Goal: Transaction & Acquisition: Purchase product/service

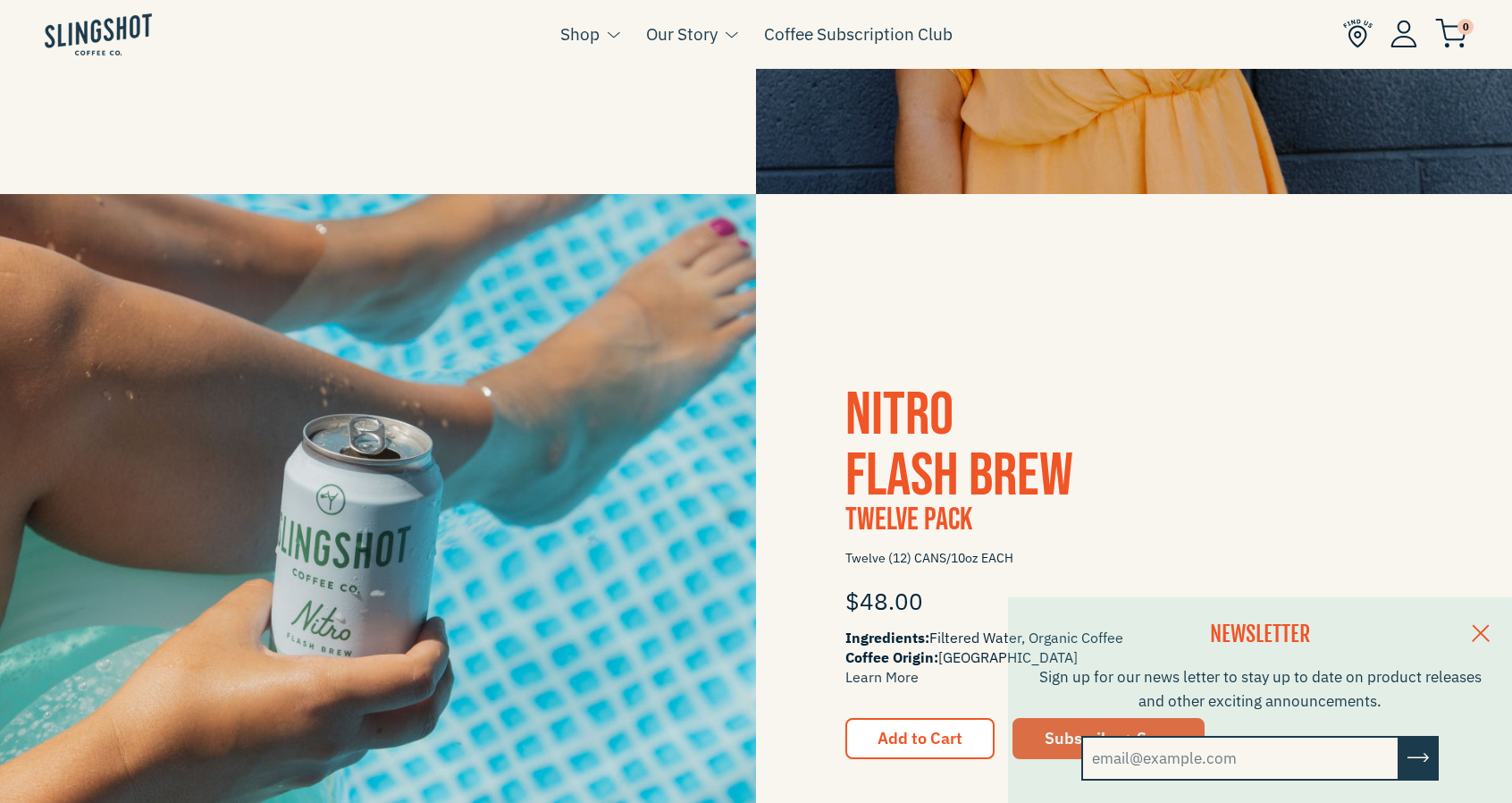
scroll to position [447, 0]
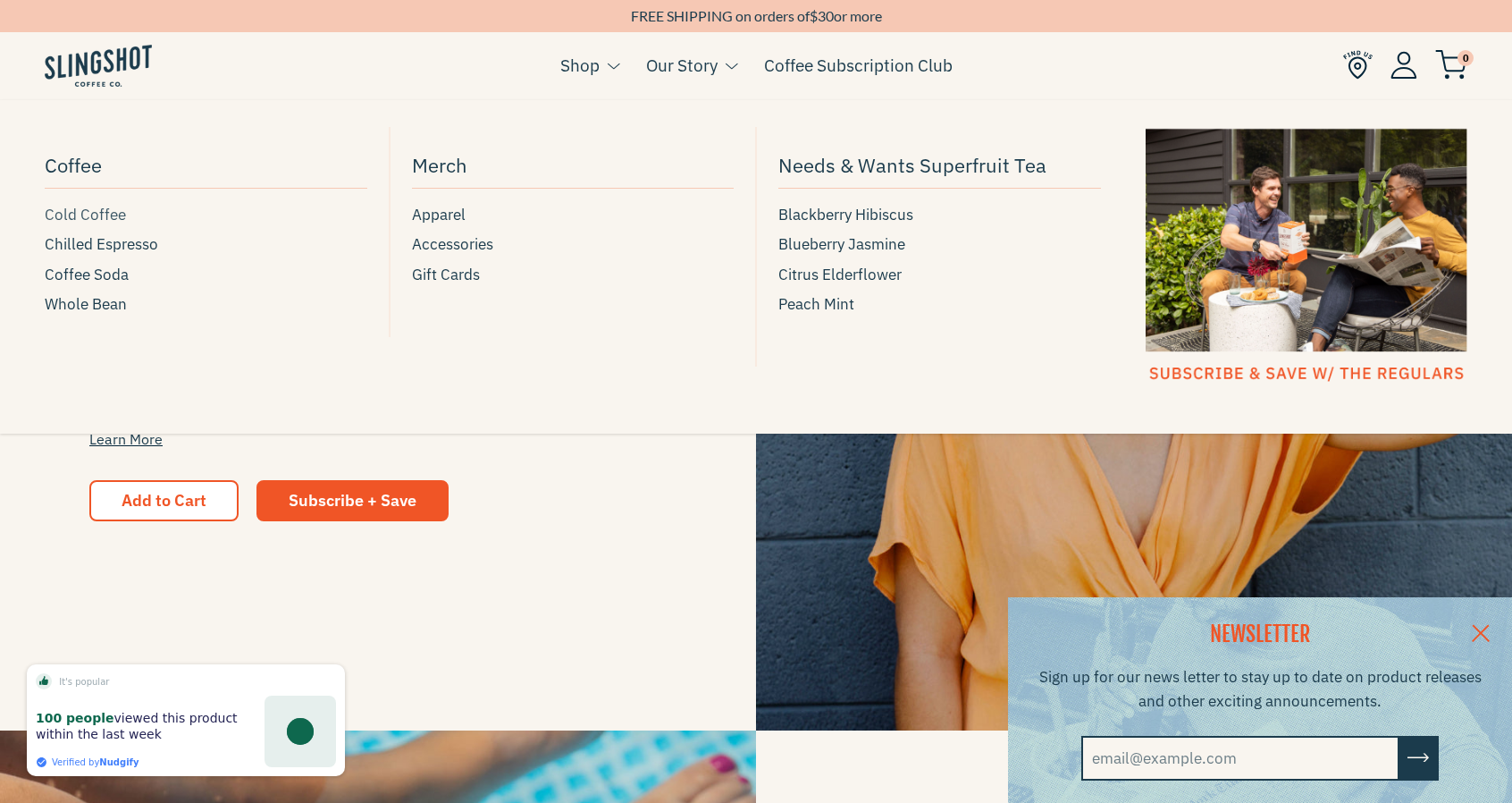
click at [85, 215] on span "Cold Coffee" at bounding box center [85, 215] width 82 height 24
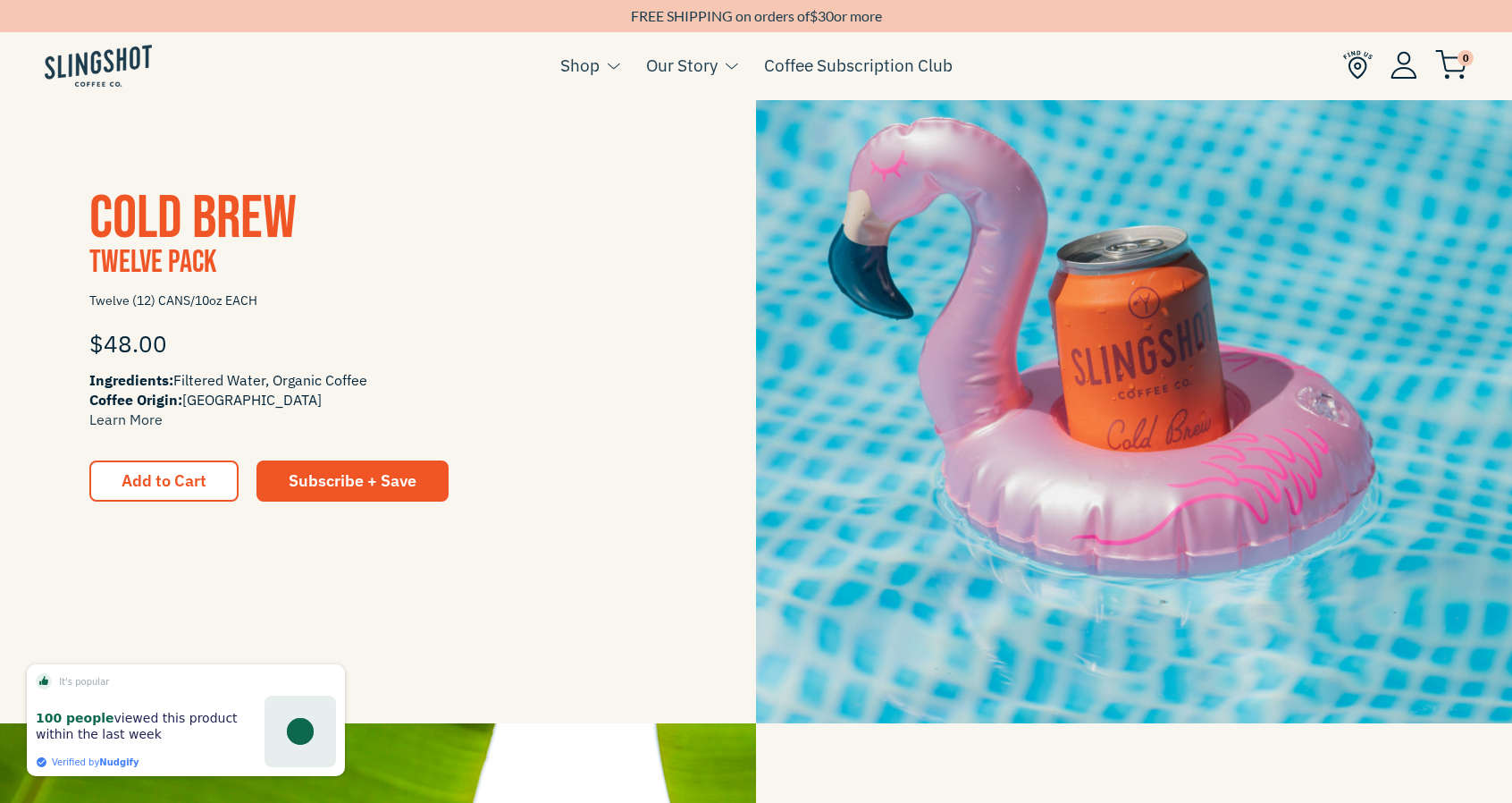
scroll to position [2057, 0]
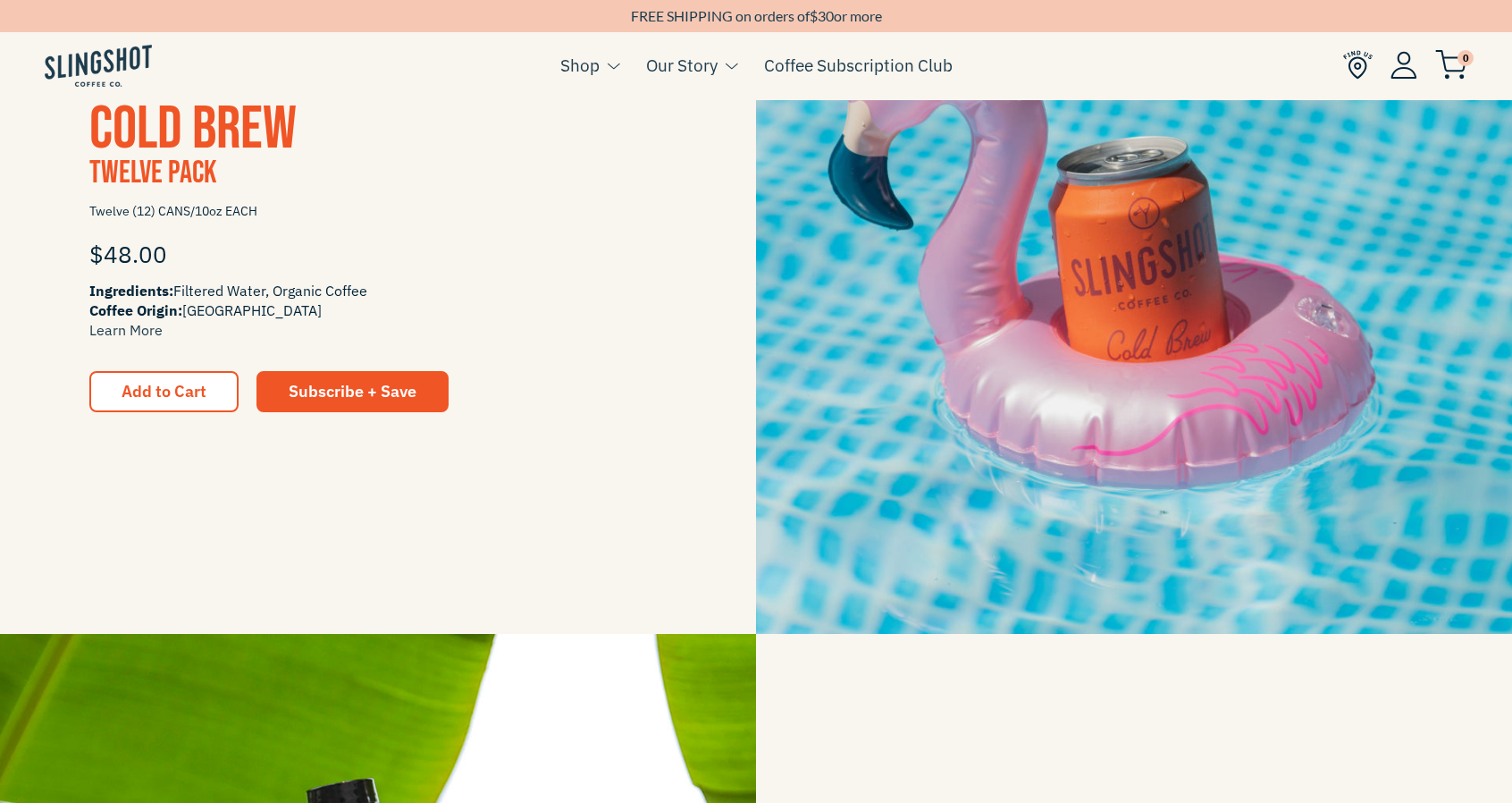
click at [248, 132] on span "Cold Brew" at bounding box center [193, 129] width 207 height 73
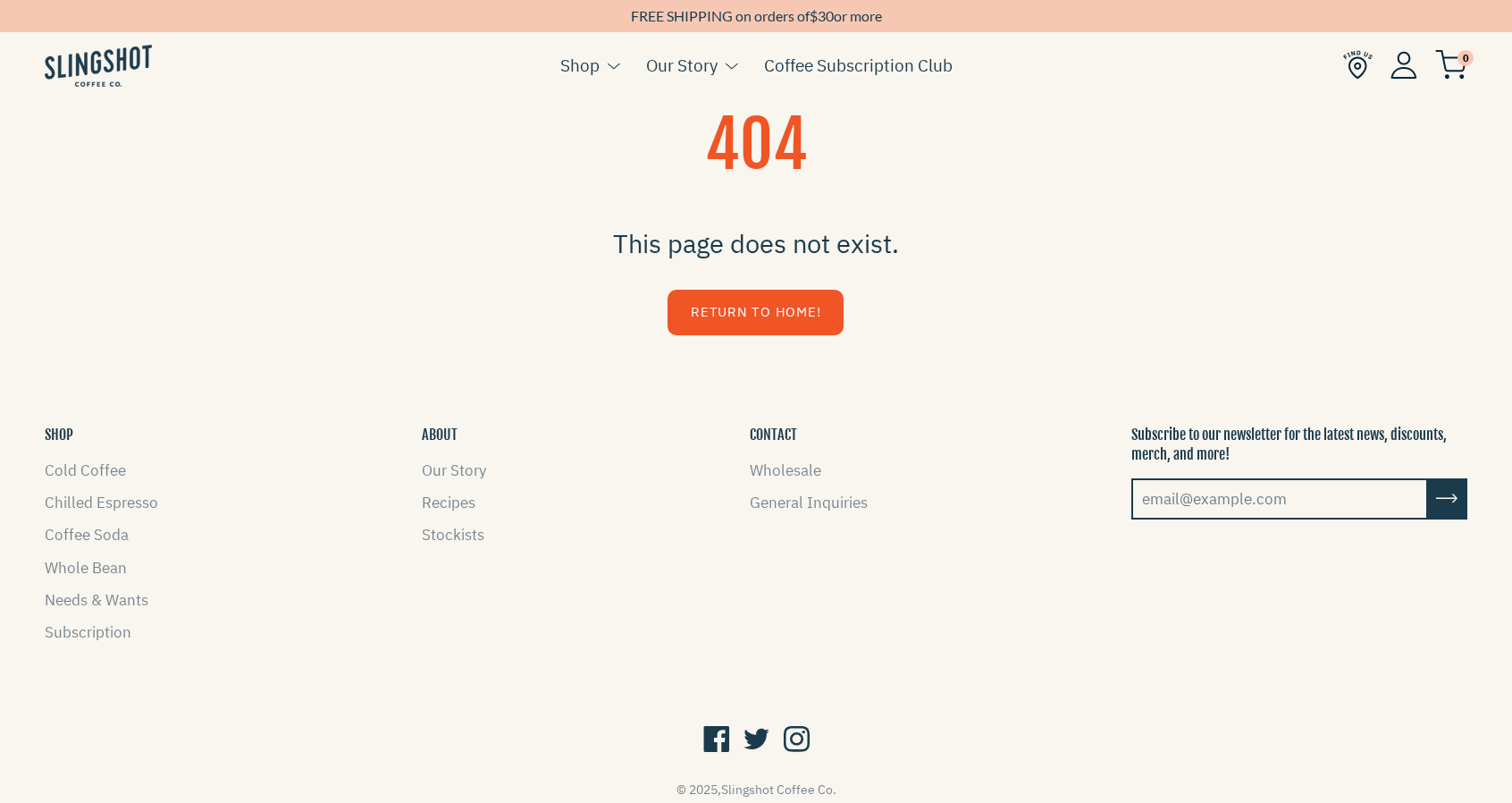
click at [778, 332] on link "Return to Home!" at bounding box center [756, 313] width 176 height 46
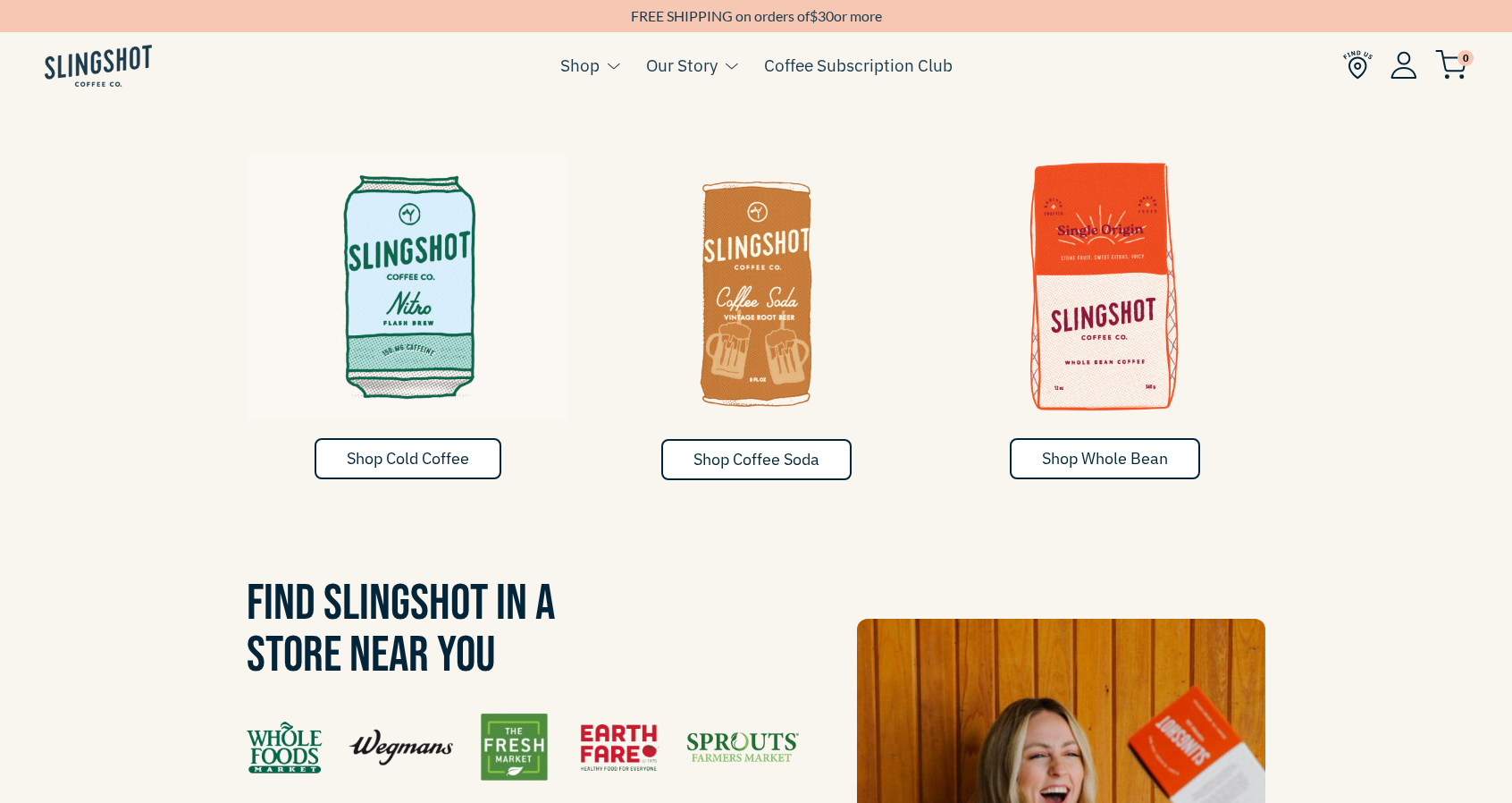
scroll to position [984, 0]
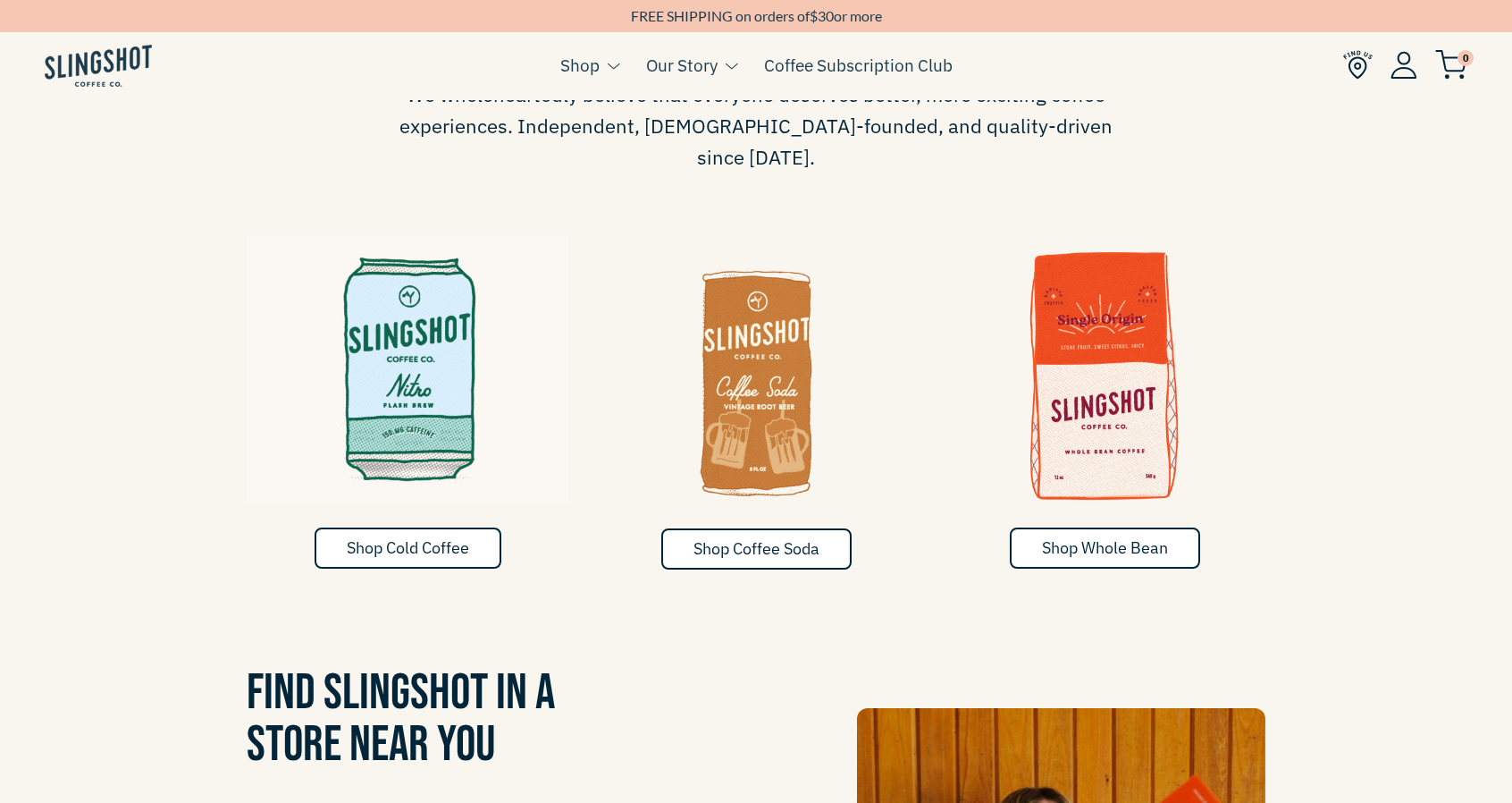
click at [436, 325] on img at bounding box center [408, 369] width 321 height 269
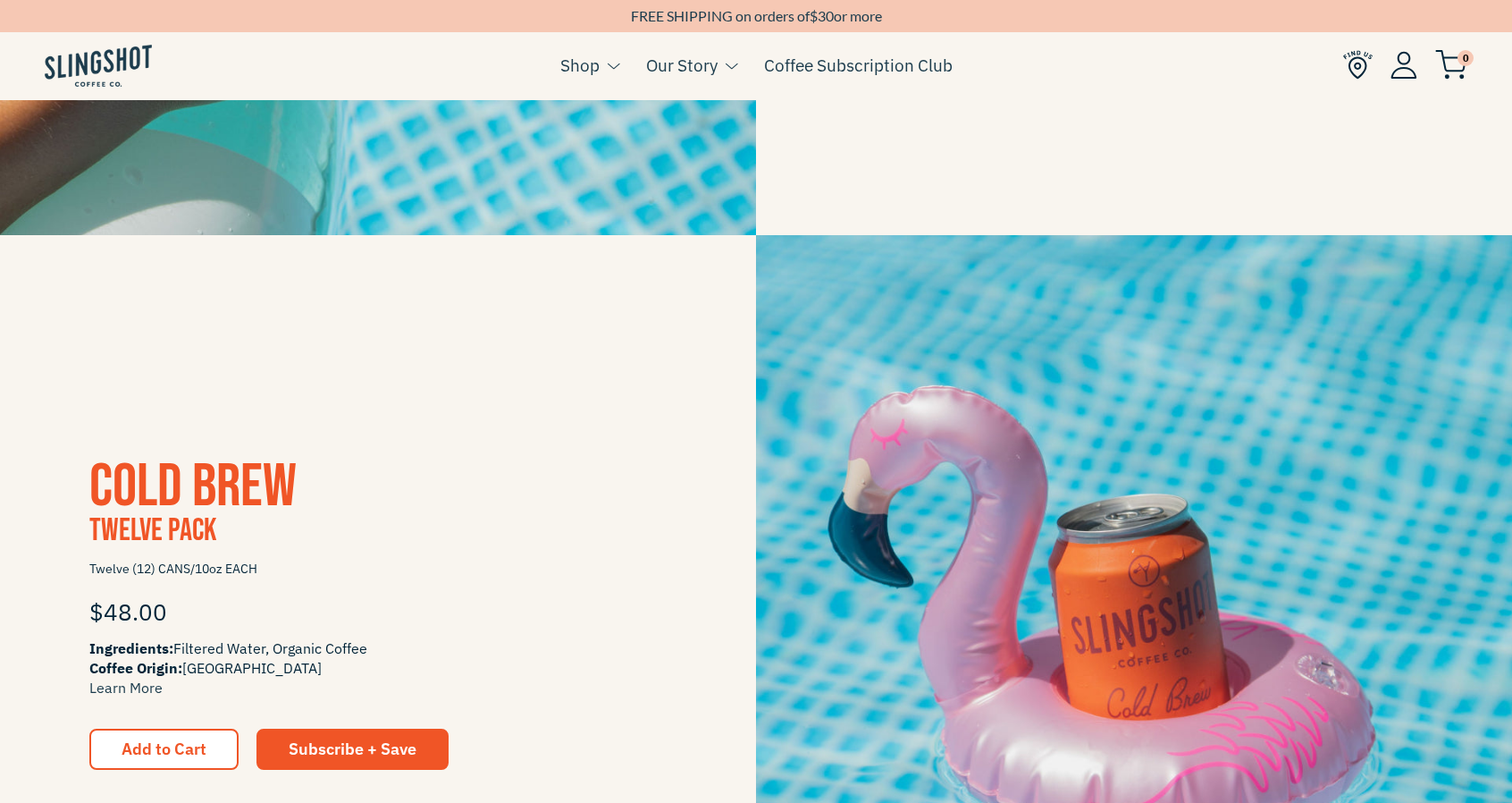
scroll to position [1878, 0]
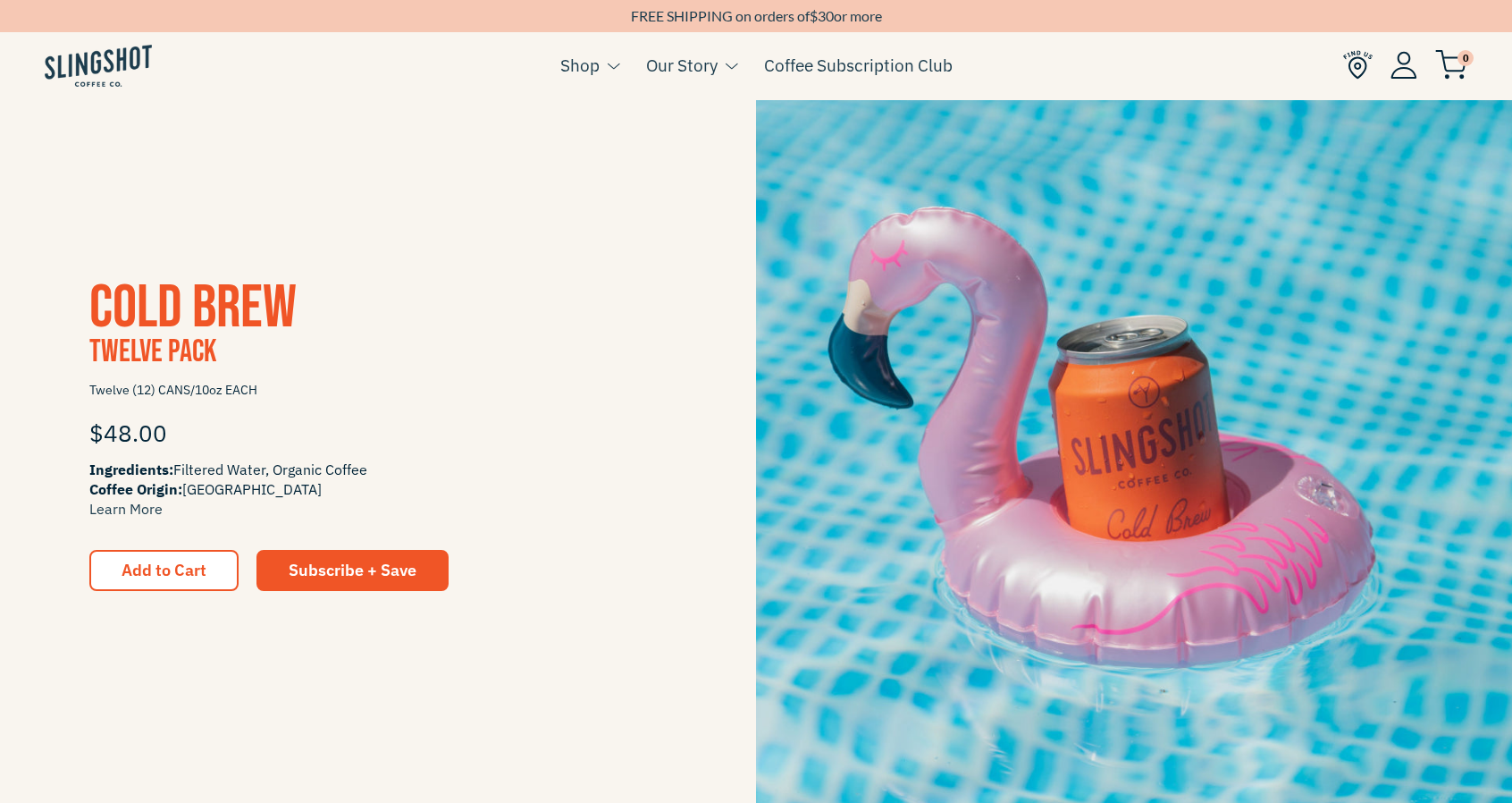
click at [1183, 436] on img at bounding box center [1134, 435] width 756 height 756
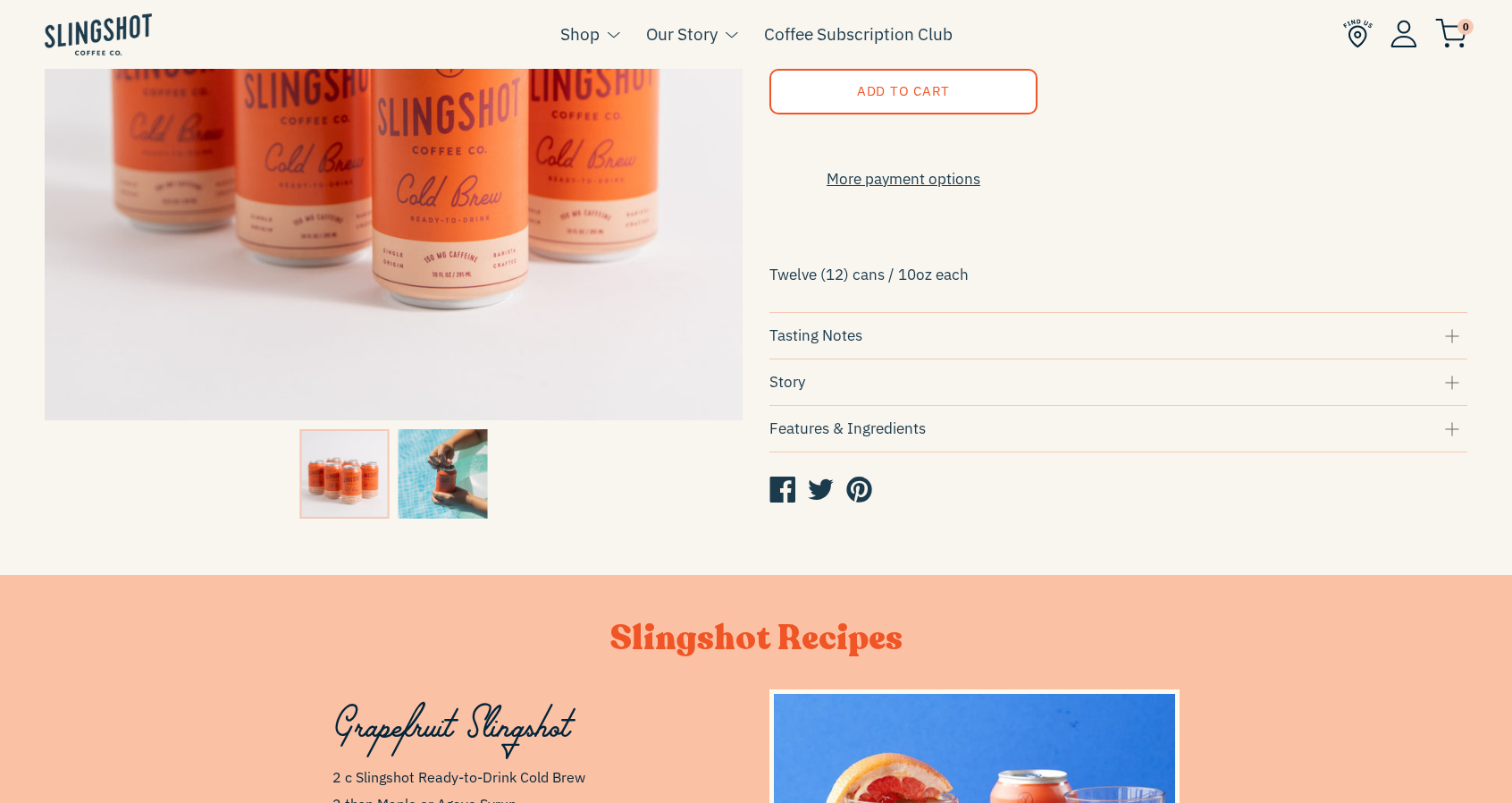
scroll to position [536, 0]
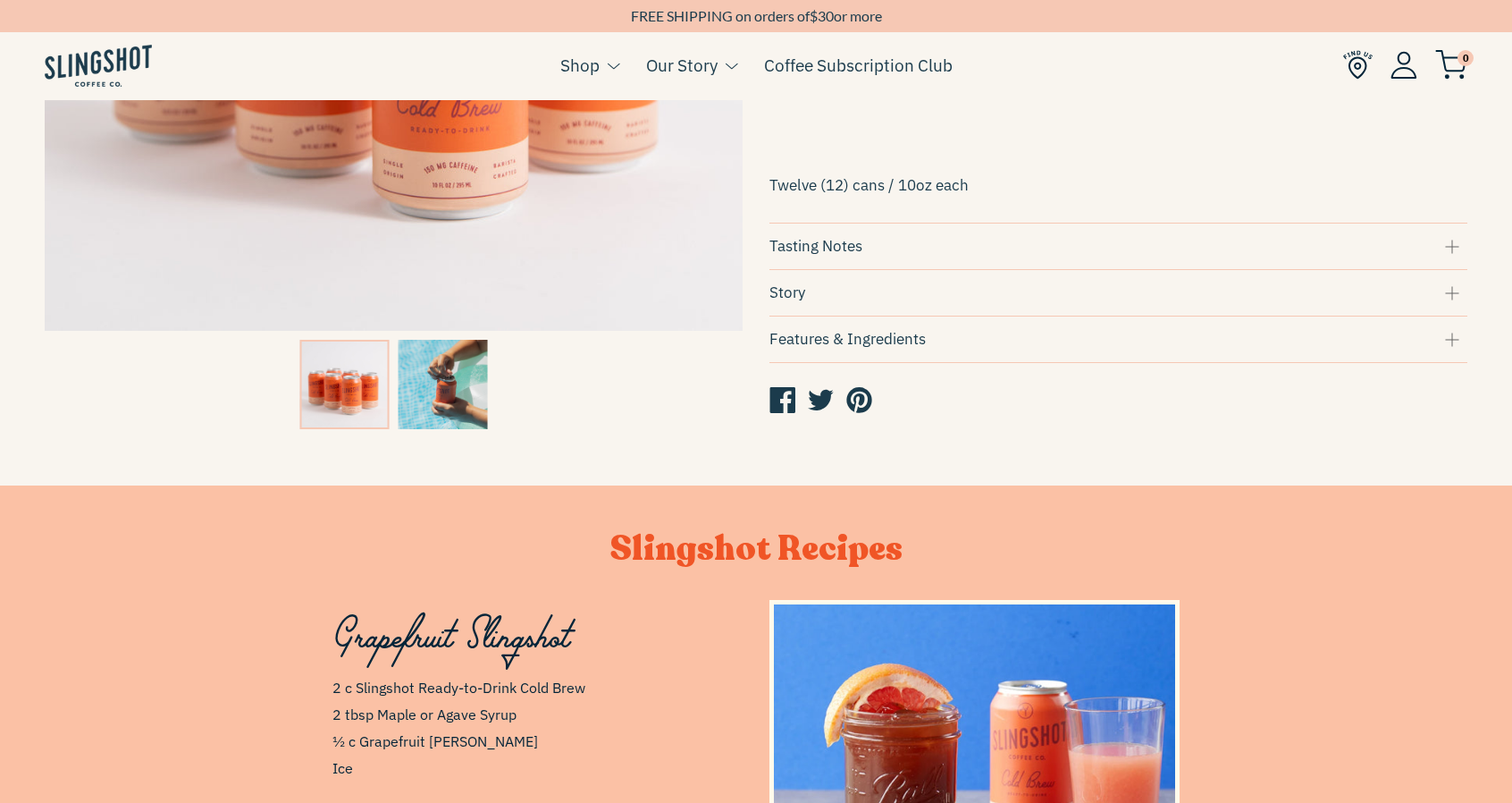
click at [908, 348] on div "Features & Ingredients" at bounding box center [1119, 339] width 699 height 24
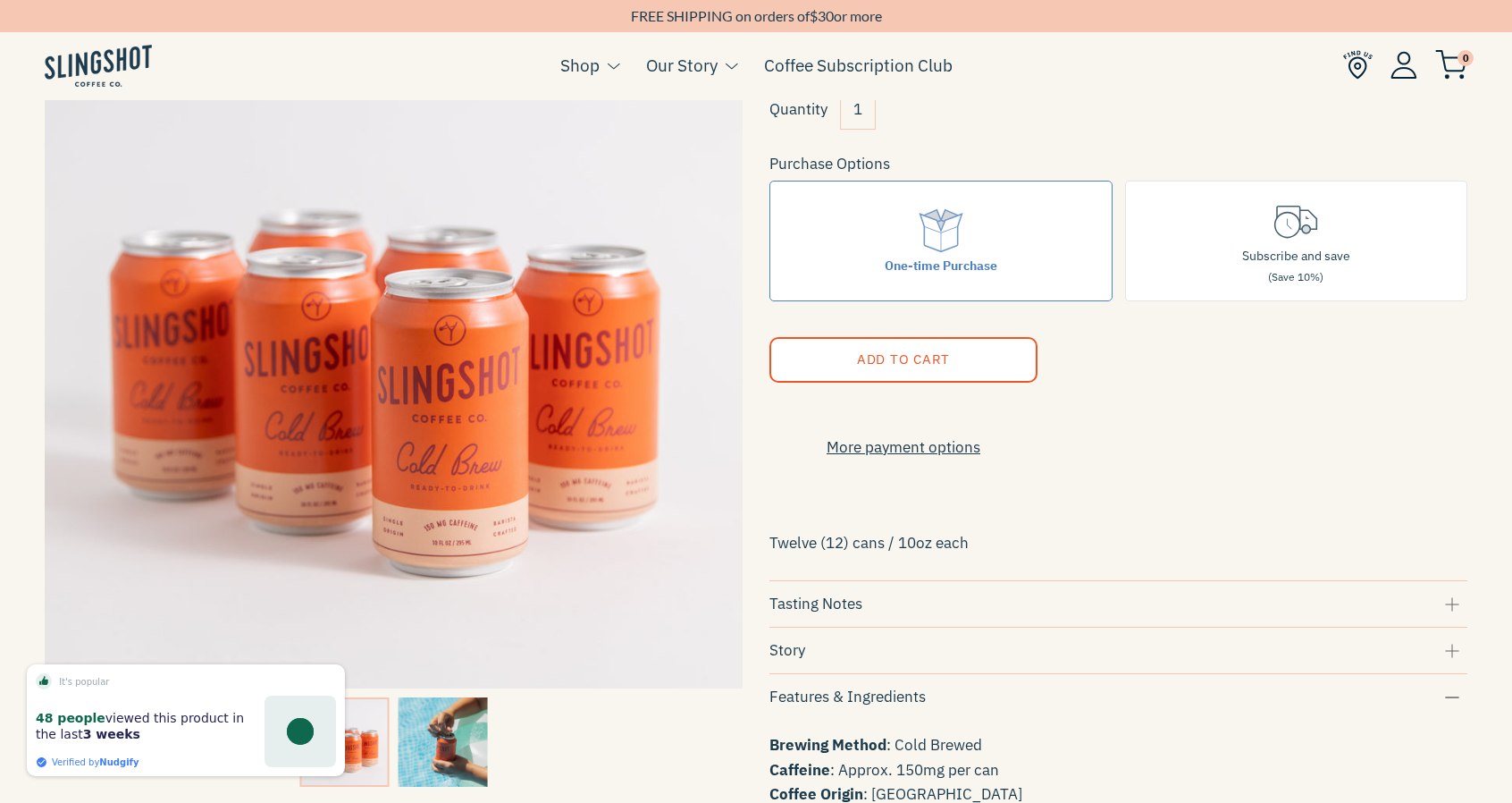
scroll to position [0, 0]
